Goal: Use online tool/utility

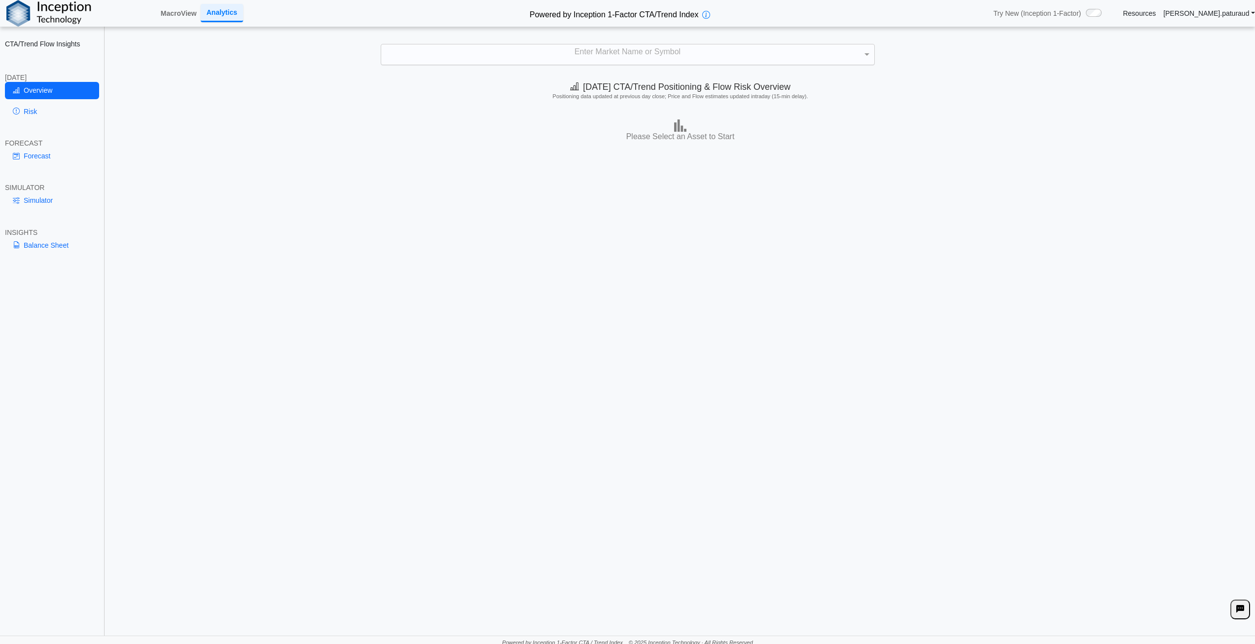
click at [694, 49] on div "Enter Market Name or Symbol" at bounding box center [627, 54] width 493 height 21
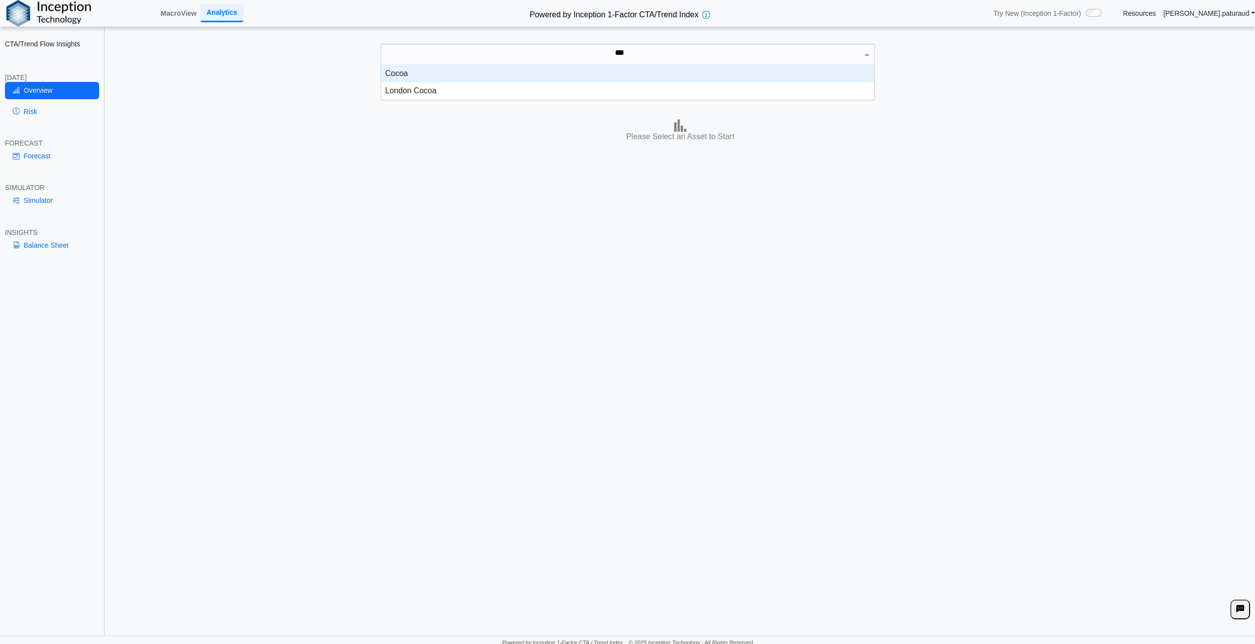
scroll to position [27, 486]
type input "*****"
click at [410, 81] on div "Cocoa" at bounding box center [627, 73] width 493 height 17
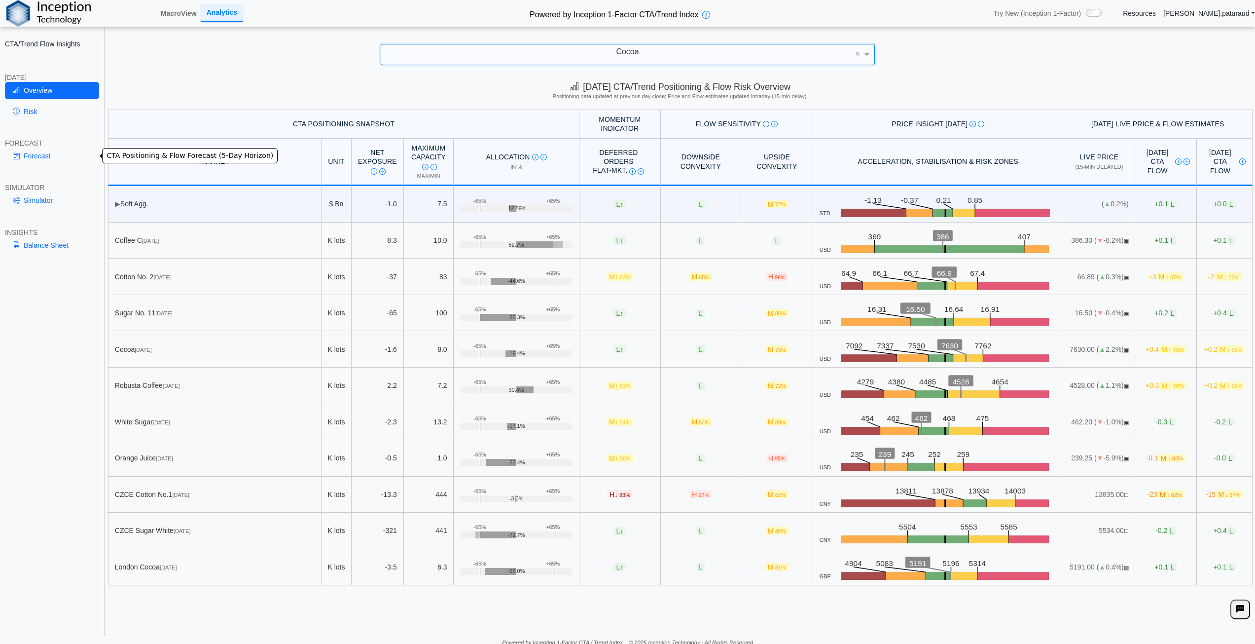
click at [50, 156] on link "Forecast" at bounding box center [52, 155] width 94 height 17
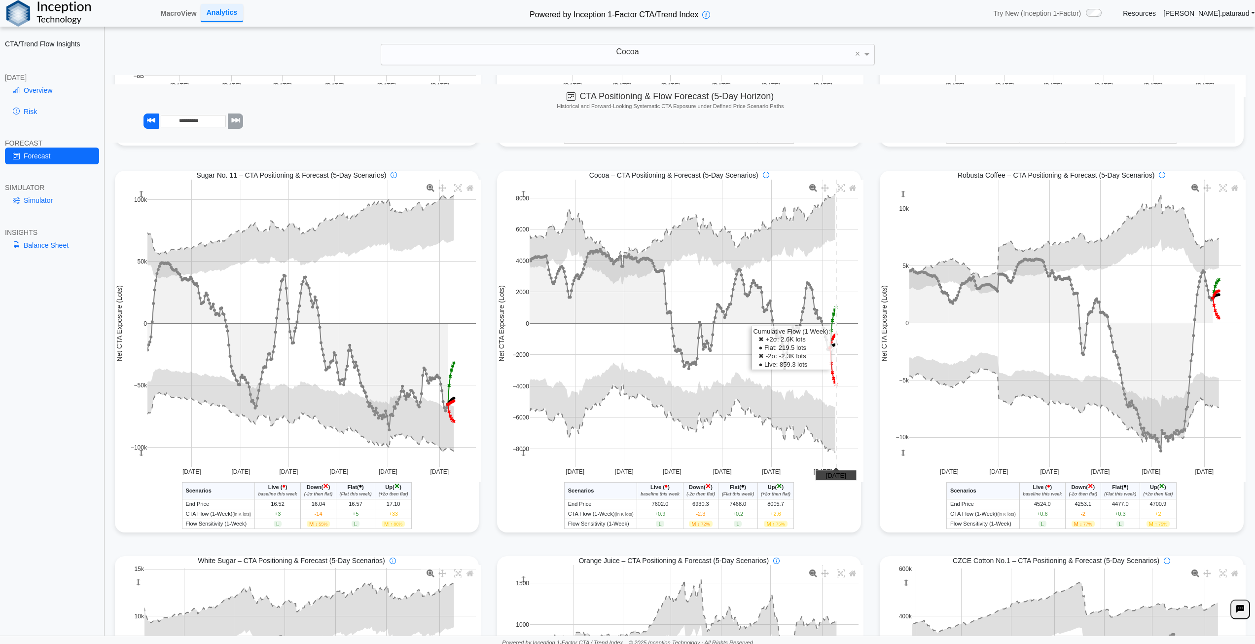
scroll to position [493, 0]
